Goal: Register for event/course

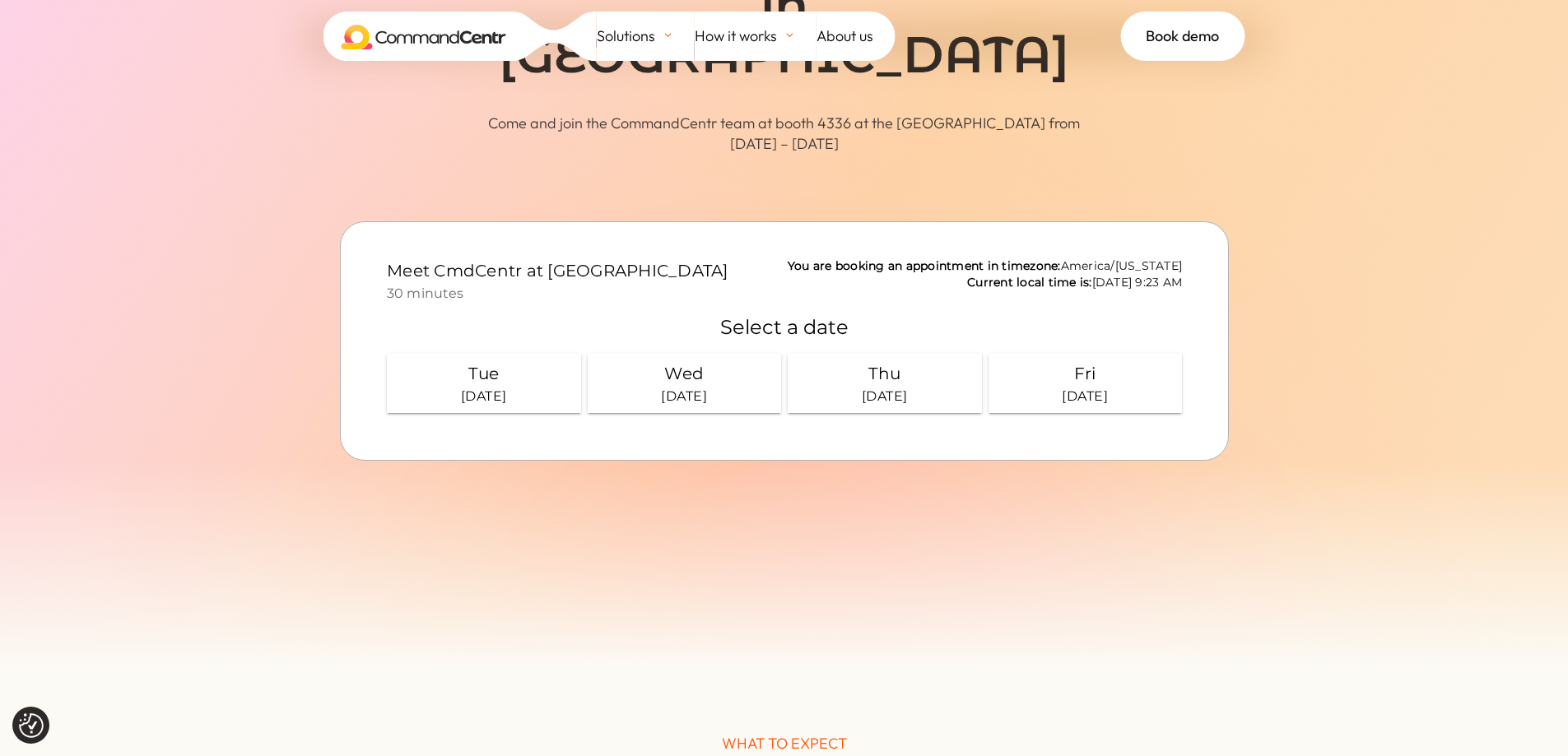
scroll to position [154, 0]
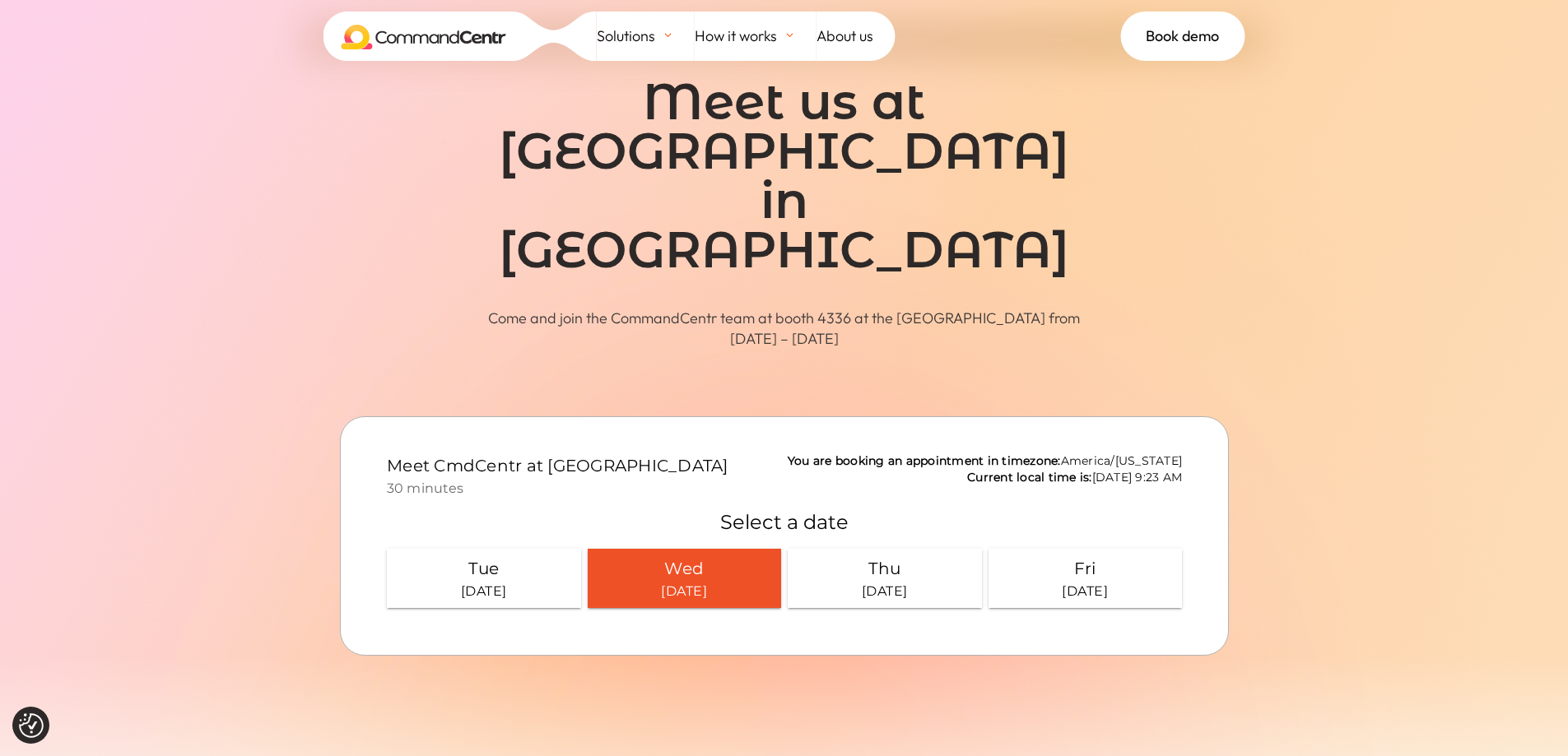
click at [687, 576] on div "Wed" at bounding box center [683, 567] width 181 height 26
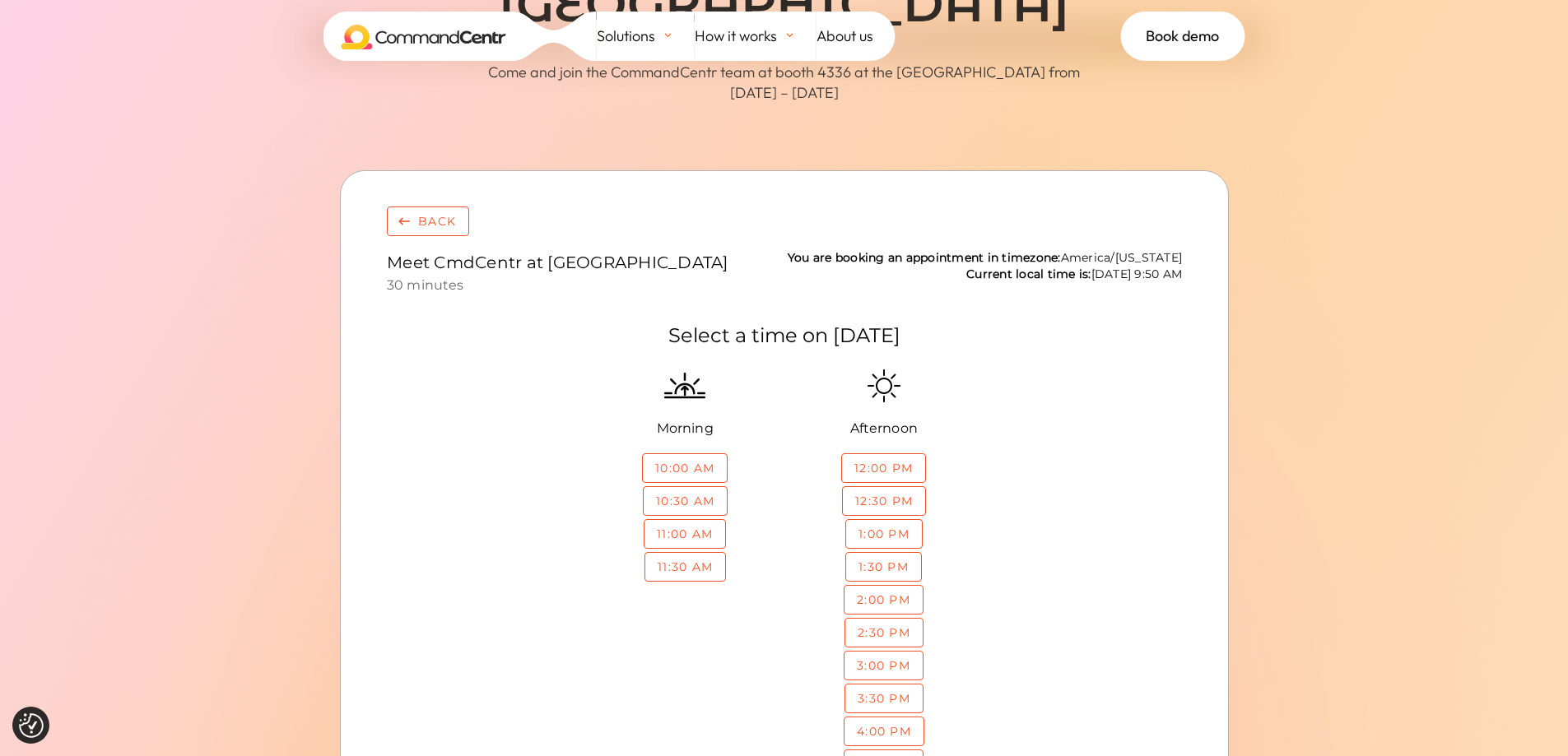
scroll to position [402, 0]
click at [859, 574] on div "button" at bounding box center [883, 565] width 75 height 28
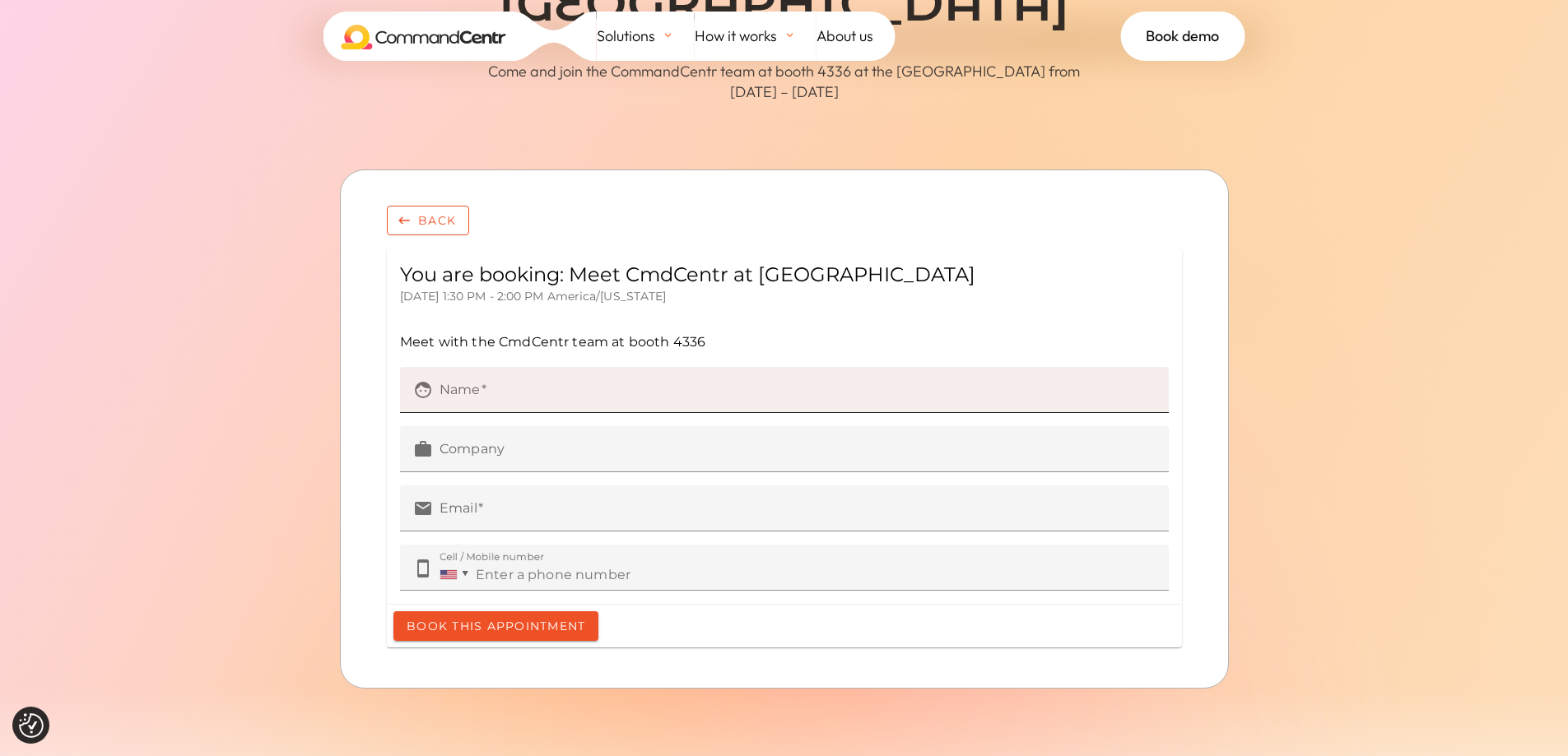
click at [521, 385] on input "face Name" at bounding box center [796, 394] width 716 height 23
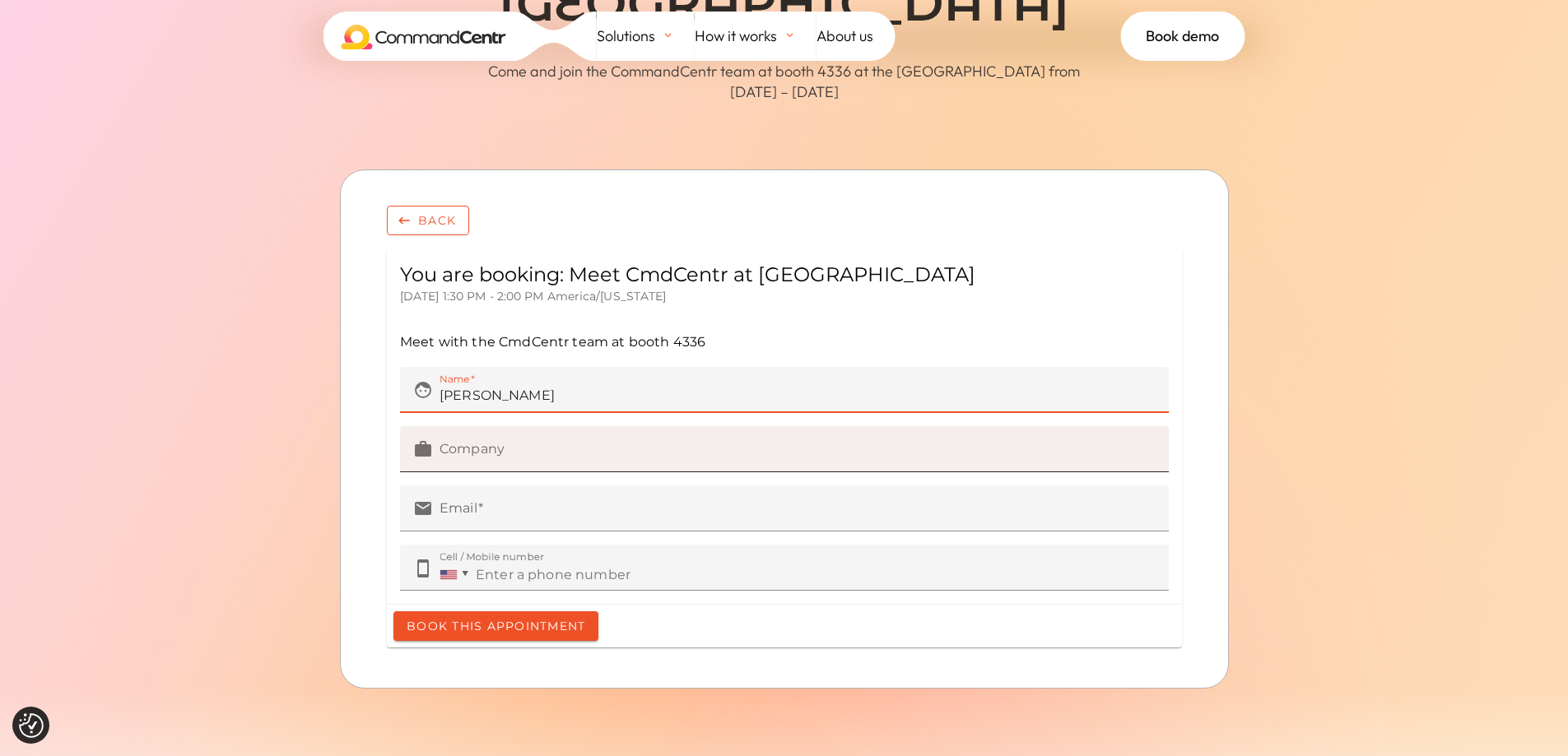
type input "[PERSON_NAME]"
click at [520, 440] on label "work Company" at bounding box center [783, 448] width 769 height 46
click at [520, 442] on input "work Company" at bounding box center [796, 454] width 716 height 23
type input "[GEOGRAPHIC_DATA]"
type input "[PERSON_NAME][EMAIL_ADDRESS][PERSON_NAME][DOMAIN_NAME]"
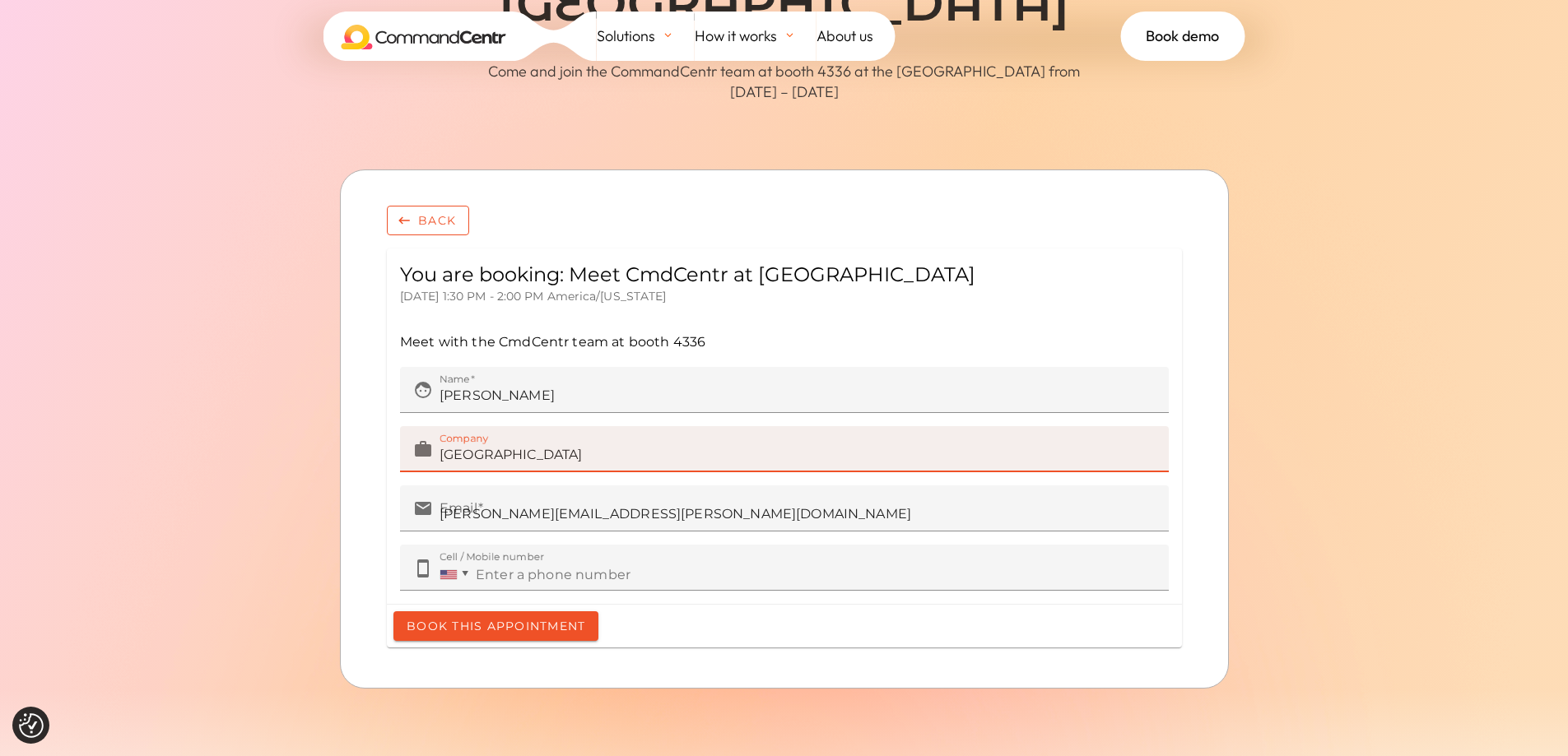
type input "[PHONE_NUMBER]"
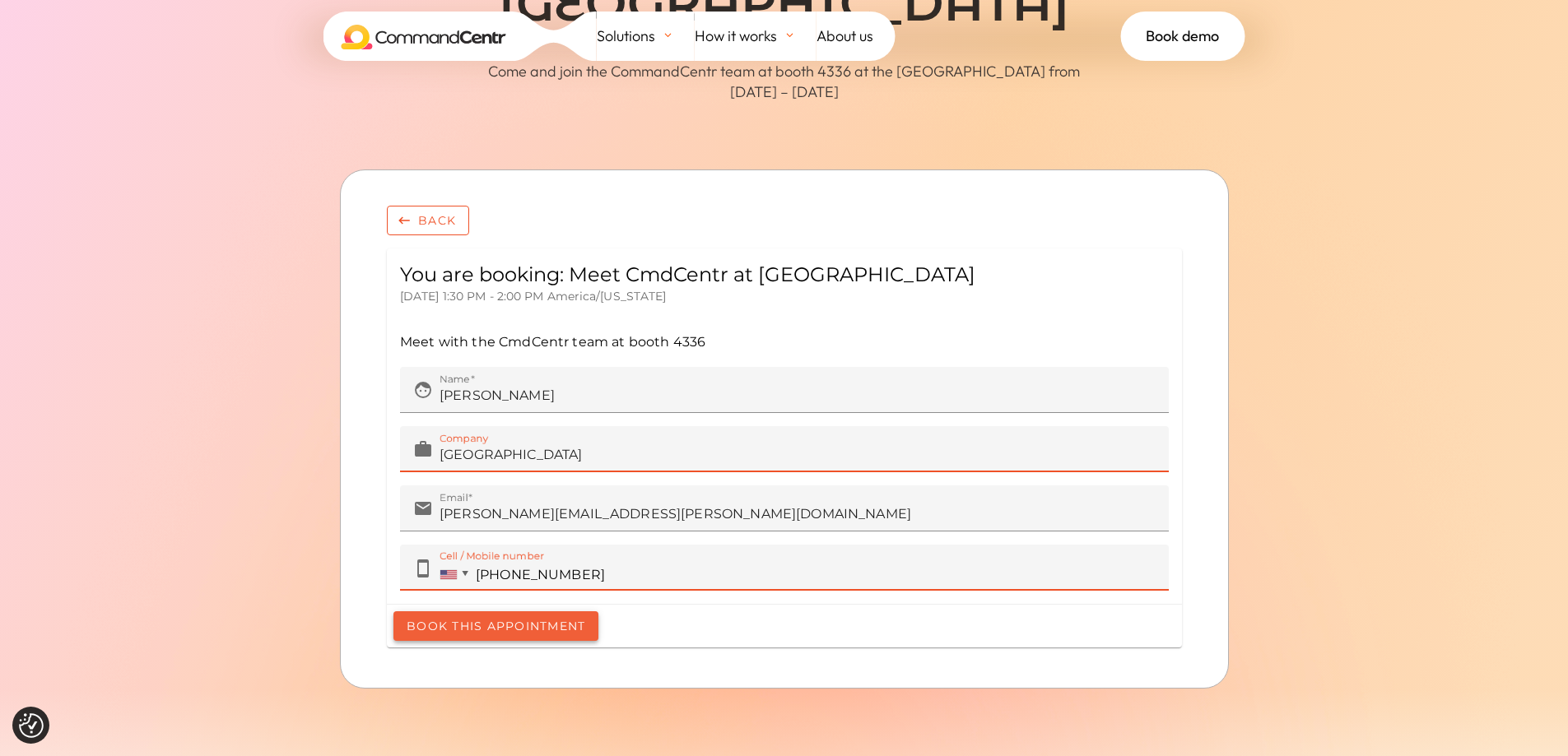
click at [553, 629] on div "button" at bounding box center [495, 625] width 205 height 30
